Goal: Entertainment & Leisure: Consume media (video, audio)

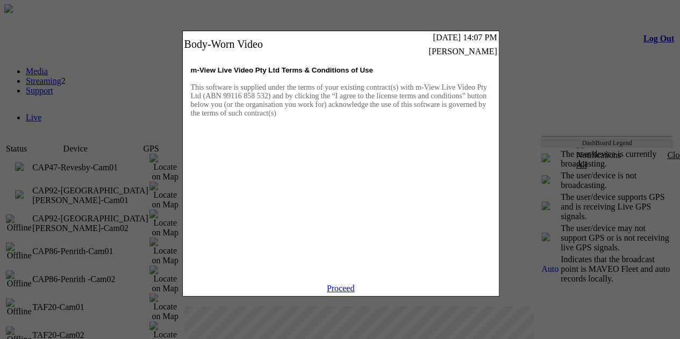
click at [337, 293] on link "Proceed" at bounding box center [341, 288] width 28 height 9
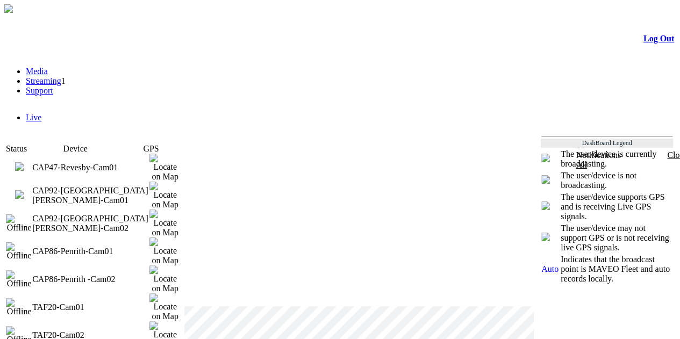
click at [115, 164] on td "CAP47-Revesby-Cam01" at bounding box center [90, 168] width 117 height 28
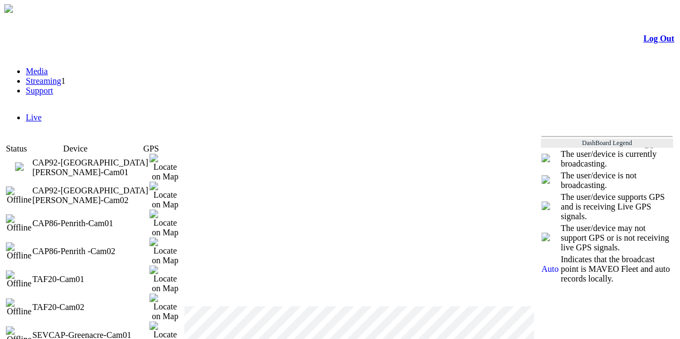
click at [24, 163] on img at bounding box center [19, 166] width 9 height 9
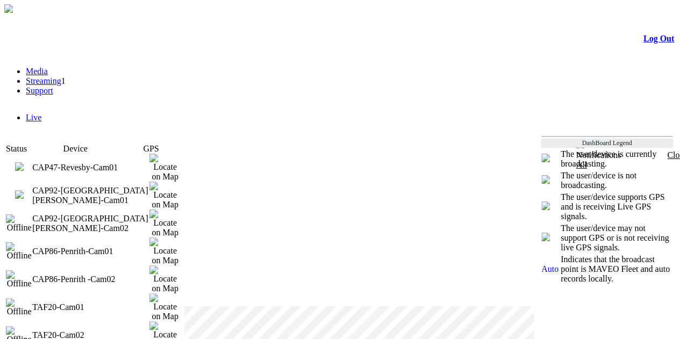
click at [170, 162] on img at bounding box center [164, 168] width 31 height 28
click at [110, 164] on td "CAP47-Revesby-Cam01" at bounding box center [90, 168] width 117 height 28
click at [24, 164] on img at bounding box center [19, 166] width 9 height 9
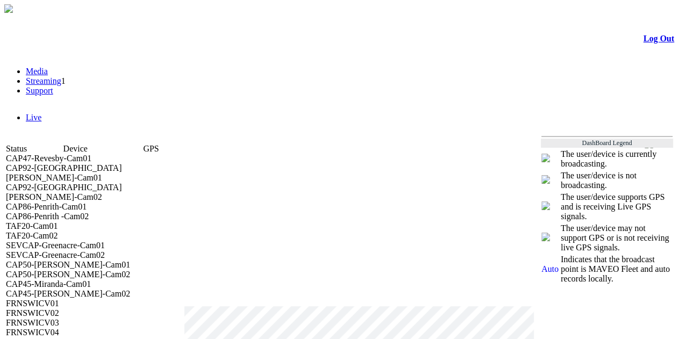
click at [63, 163] on td "CAP47-Revesby-Cam01" at bounding box center [93, 159] width 175 height 10
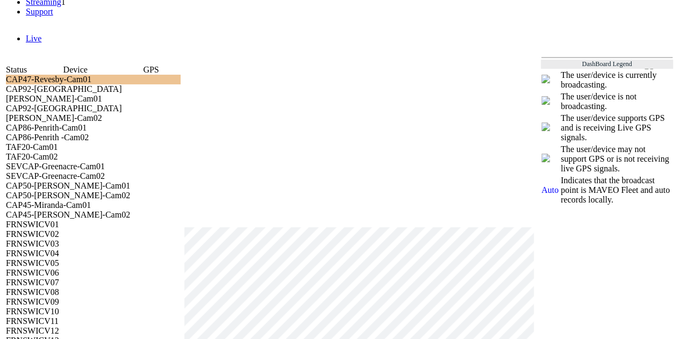
scroll to position [80, 0]
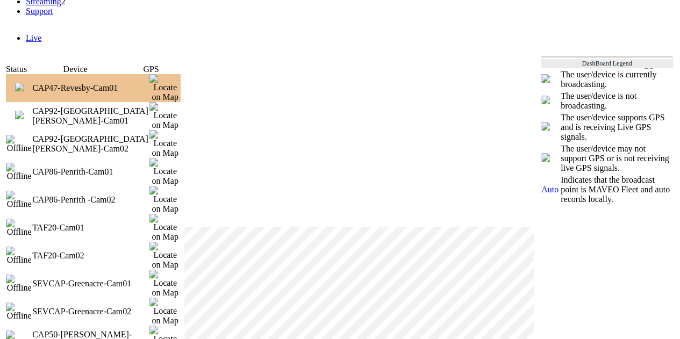
click at [24, 85] on img at bounding box center [19, 87] width 9 height 9
click at [46, 102] on td "CAP92-[GEOGRAPHIC_DATA][PERSON_NAME]-Cam01" at bounding box center [90, 116] width 117 height 28
click at [24, 111] on img at bounding box center [19, 115] width 9 height 9
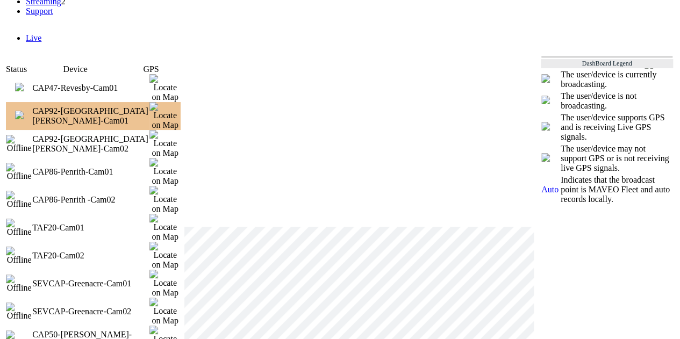
click at [75, 89] on td "CAP47-Revesby-Cam01" at bounding box center [90, 88] width 117 height 28
click at [67, 88] on td "CAP47-Revesby-Cam01" at bounding box center [90, 88] width 117 height 28
click at [24, 87] on img at bounding box center [19, 87] width 9 height 9
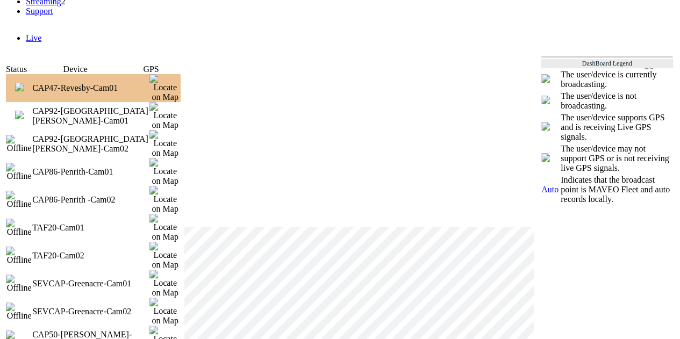
click at [52, 104] on td "CAP92-[GEOGRAPHIC_DATA][PERSON_NAME]-Cam01" at bounding box center [90, 116] width 117 height 28
click at [24, 111] on img at bounding box center [19, 115] width 9 height 9
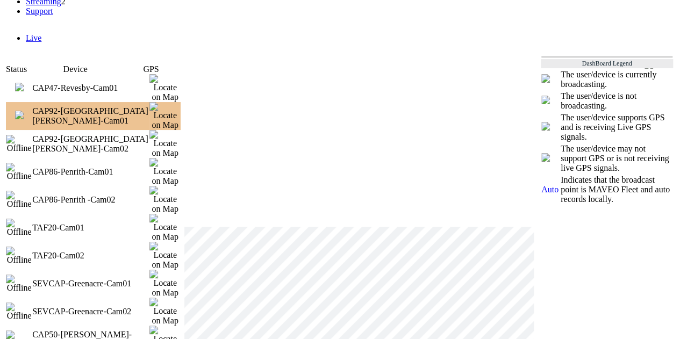
click at [74, 91] on td "CAP47-Revesby-Cam01" at bounding box center [90, 88] width 117 height 28
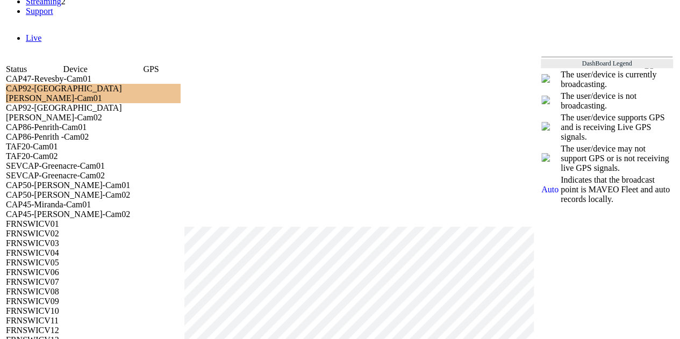
click at [71, 84] on td "CAP47-Revesby-Cam01" at bounding box center [93, 79] width 175 height 10
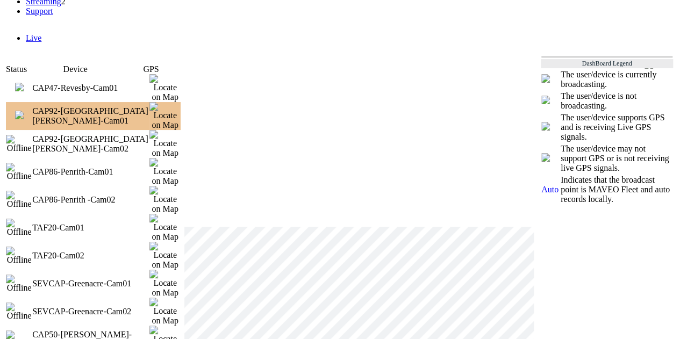
click at [24, 87] on img at bounding box center [19, 87] width 9 height 9
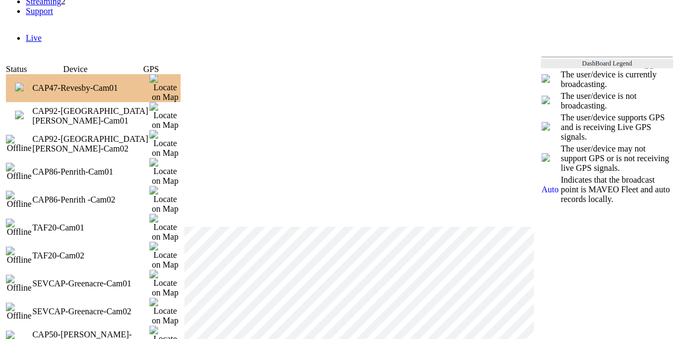
click at [24, 111] on img at bounding box center [19, 115] width 9 height 9
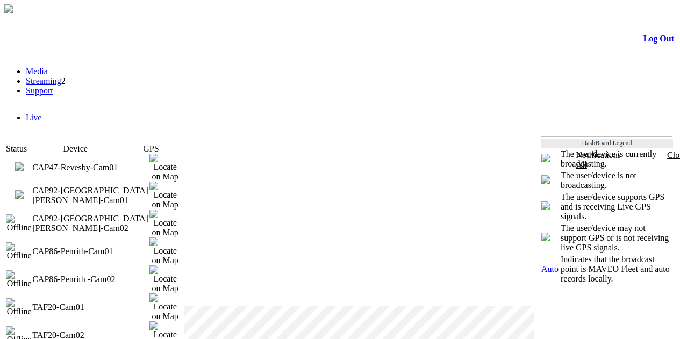
scroll to position [80, 0]
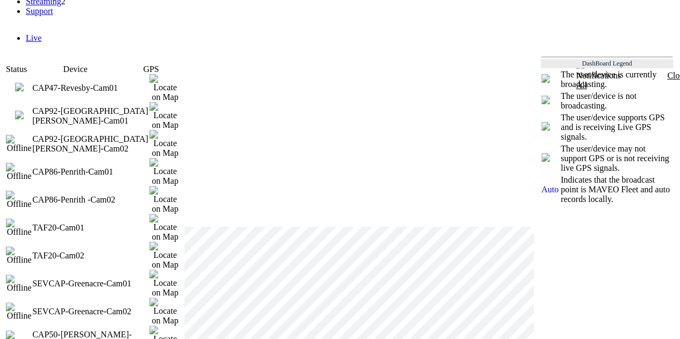
click at [94, 87] on td "CAP47-Revesby-Cam01" at bounding box center [90, 88] width 117 height 28
click at [24, 111] on img at bounding box center [19, 115] width 9 height 9
